Goal: Task Accomplishment & Management: Use online tool/utility

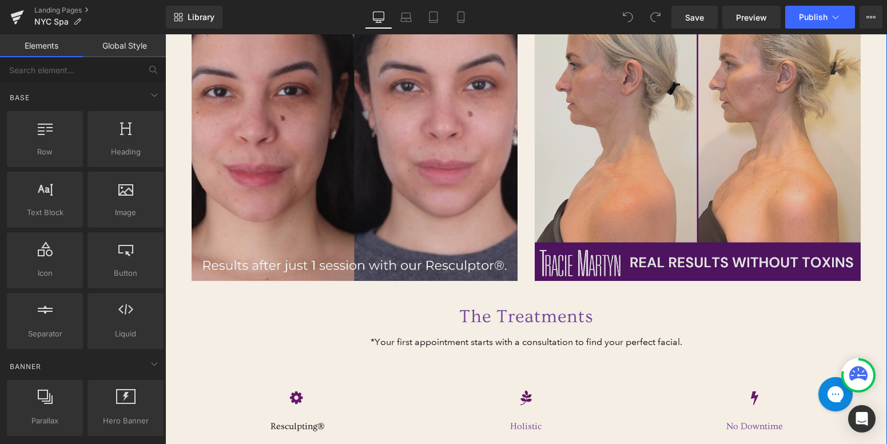
scroll to position [673, 0]
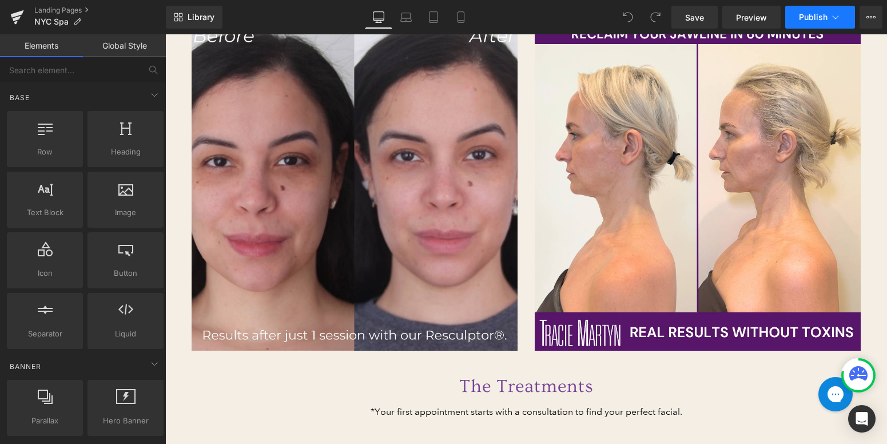
click at [800, 15] on span "Publish" at bounding box center [813, 17] width 29 height 9
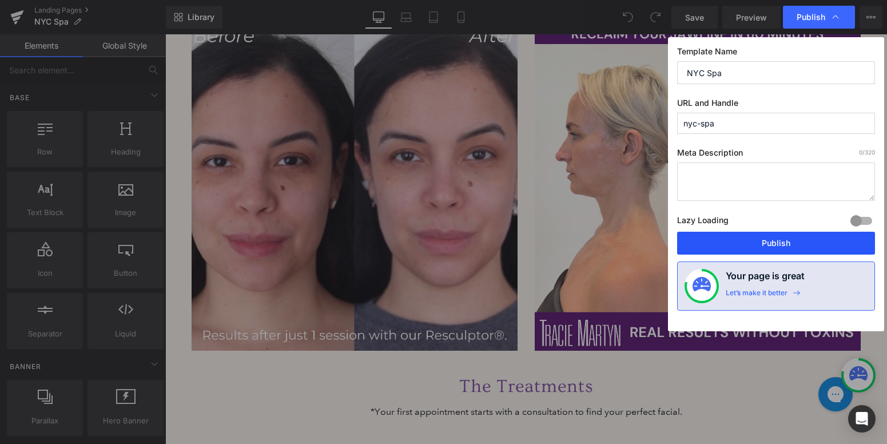
click at [754, 242] on button "Publish" at bounding box center [776, 243] width 198 height 23
